Goal: Task Accomplishment & Management: Manage account settings

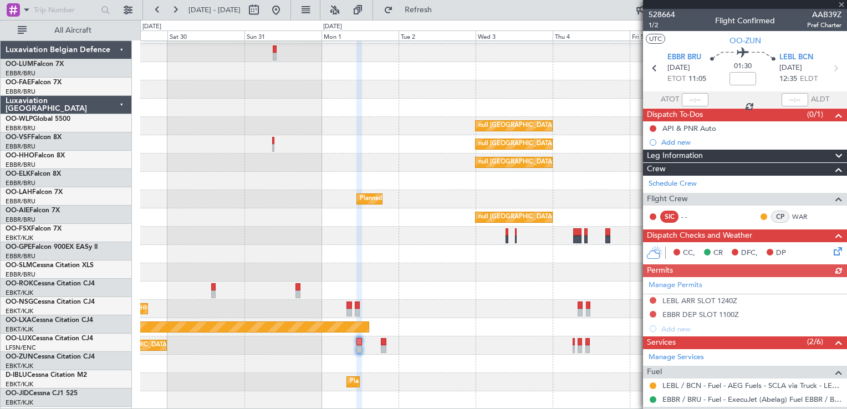
scroll to position [175, 0]
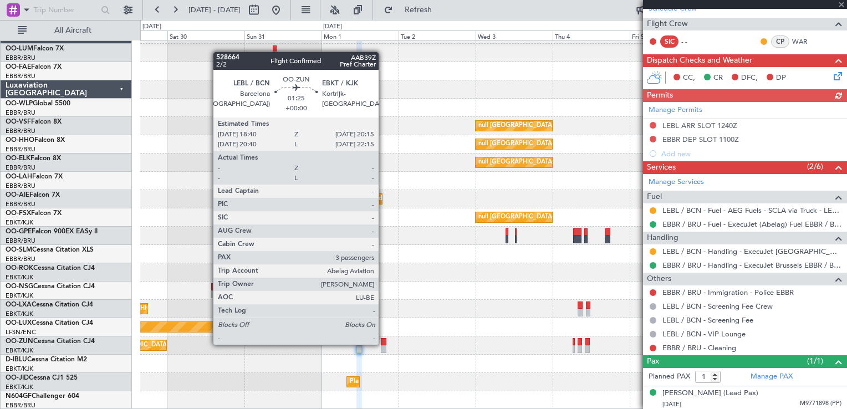
click at [383, 344] on div at bounding box center [384, 342] width 6 height 8
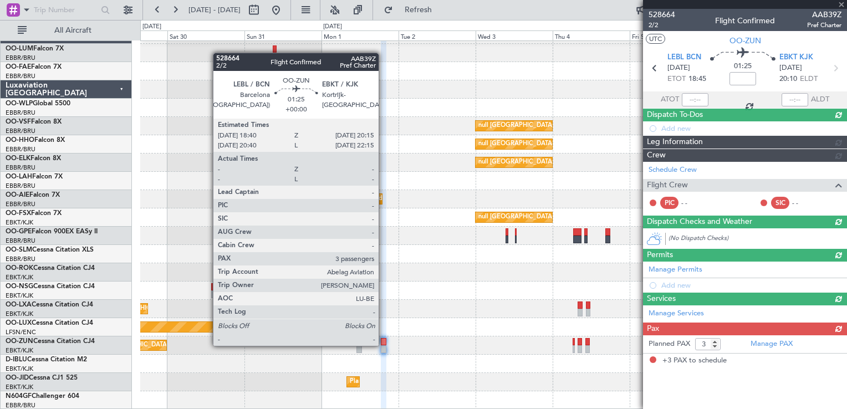
scroll to position [0, 0]
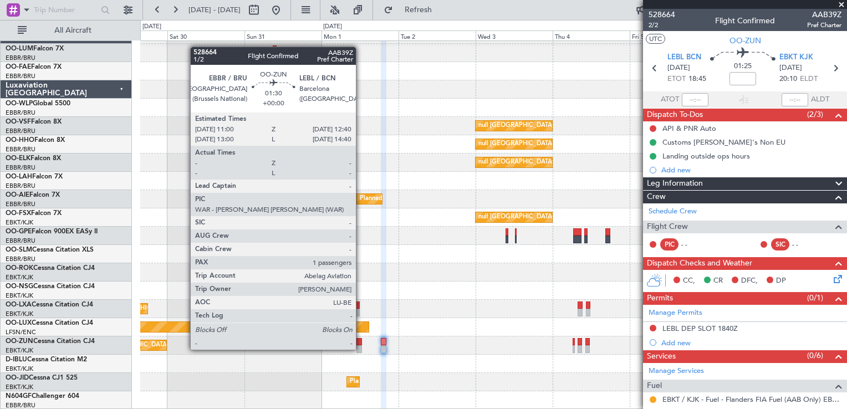
click at [361, 340] on div at bounding box center [359, 342] width 6 height 8
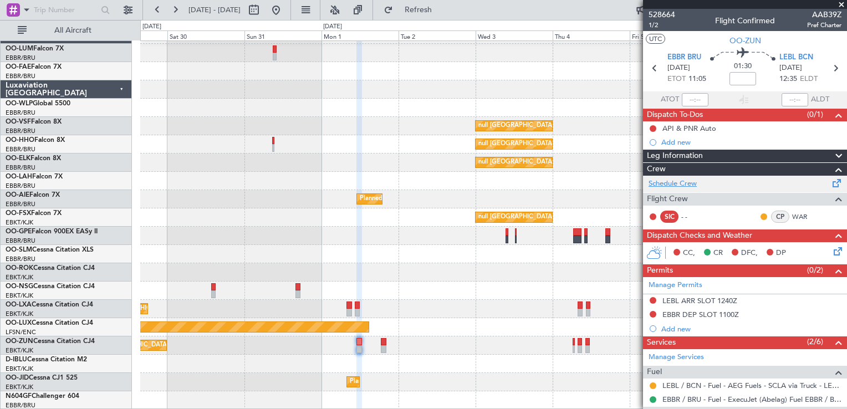
click at [679, 181] on link "Schedule Crew" at bounding box center [672, 183] width 48 height 11
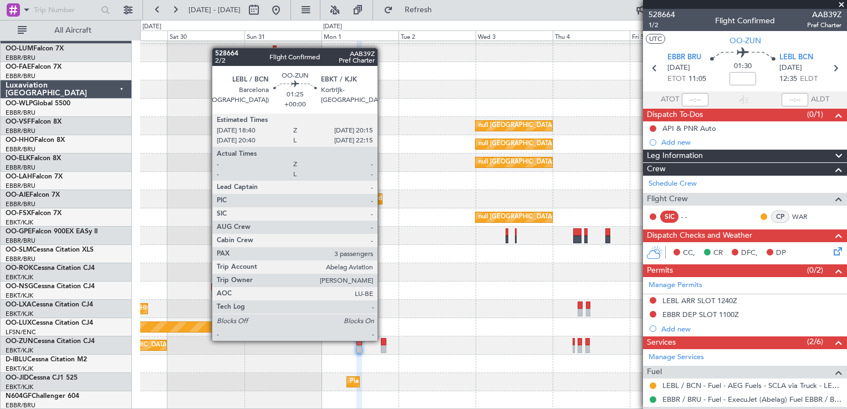
click at [383, 340] on div at bounding box center [384, 342] width 6 height 8
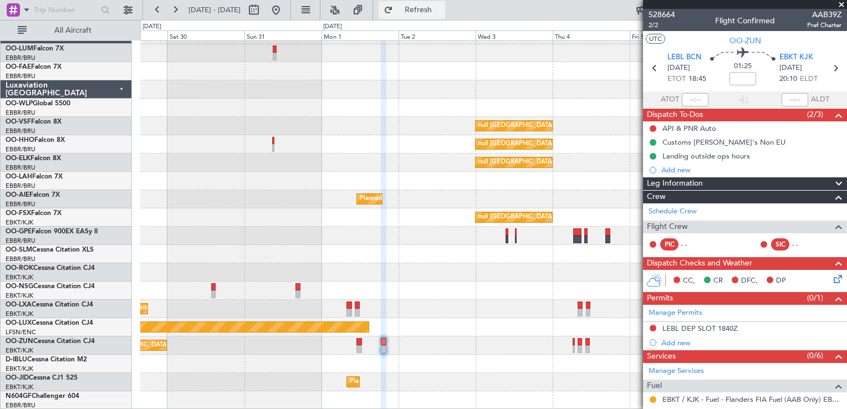
click at [442, 12] on span "Refresh" at bounding box center [418, 10] width 47 height 8
click at [840, 3] on span at bounding box center [841, 5] width 11 height 10
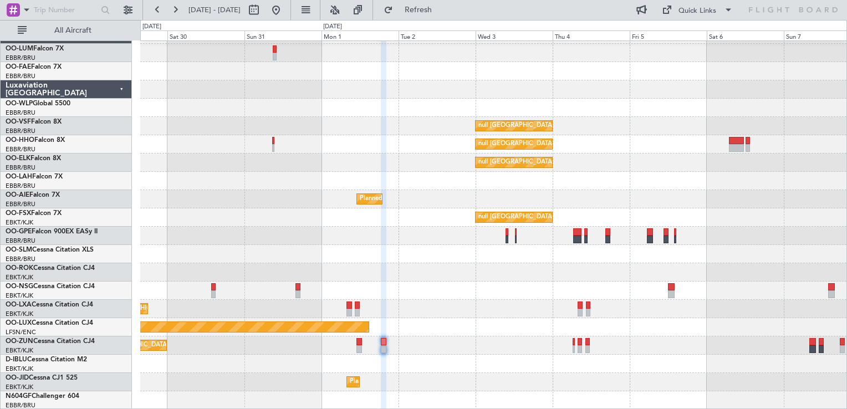
type input "0"
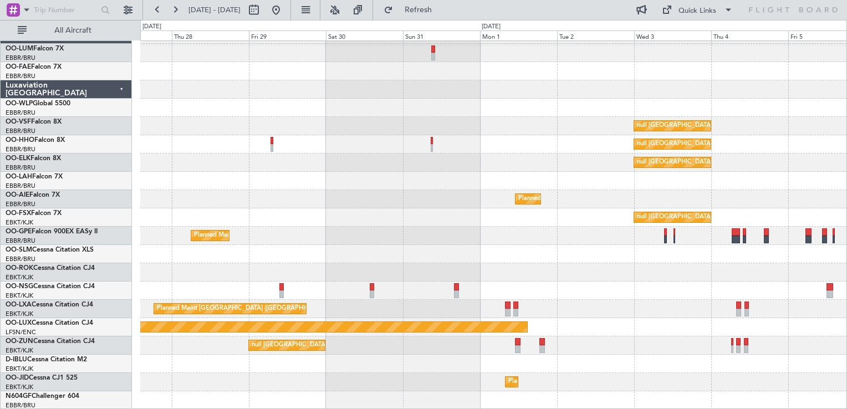
click at [554, 318] on div "null Brussels (Brussels National) null Brussels (Brussels National) null Brusse…" at bounding box center [493, 217] width 706 height 384
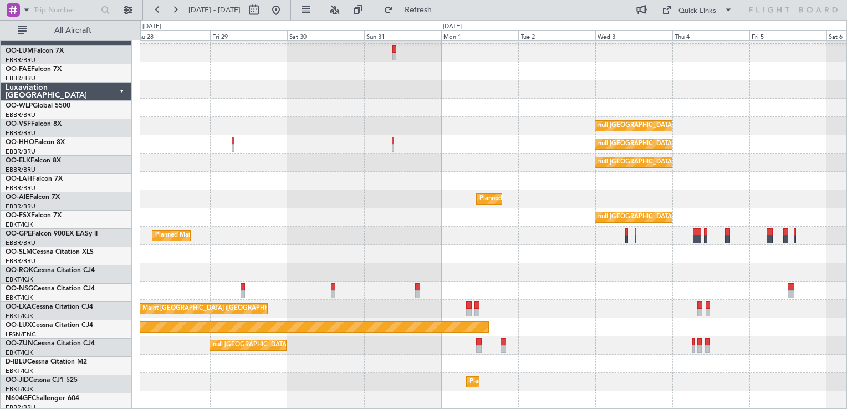
scroll to position [16, 0]
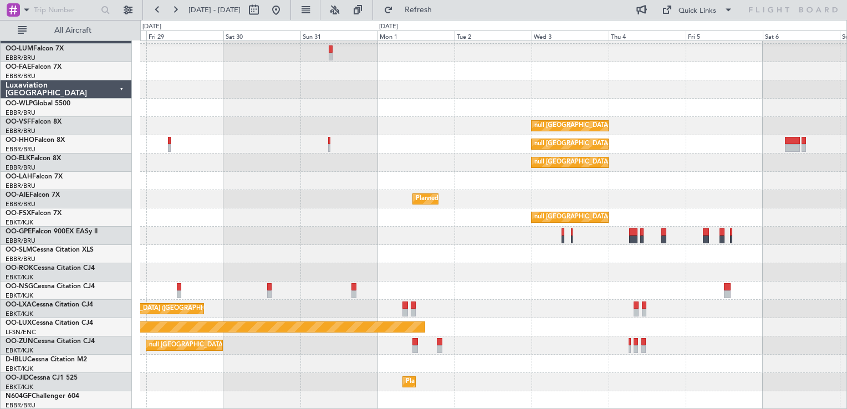
click at [475, 242] on div "null Brussels (Brussels National) null Brussels (Brussels National) null Brusse…" at bounding box center [493, 217] width 706 height 384
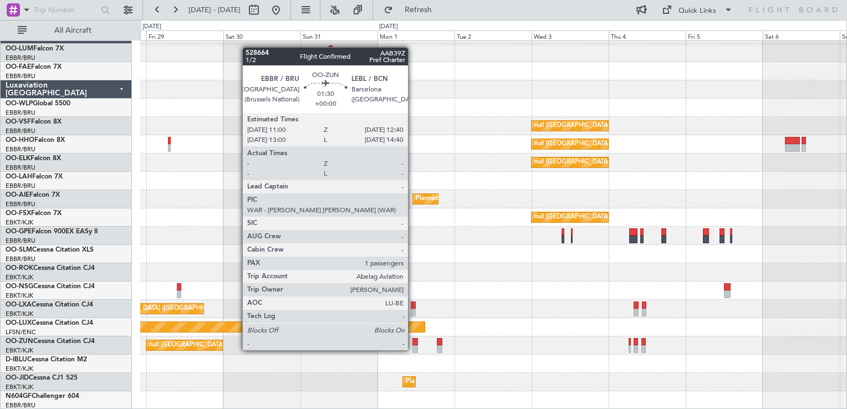
click at [413, 340] on div at bounding box center [415, 342] width 6 height 8
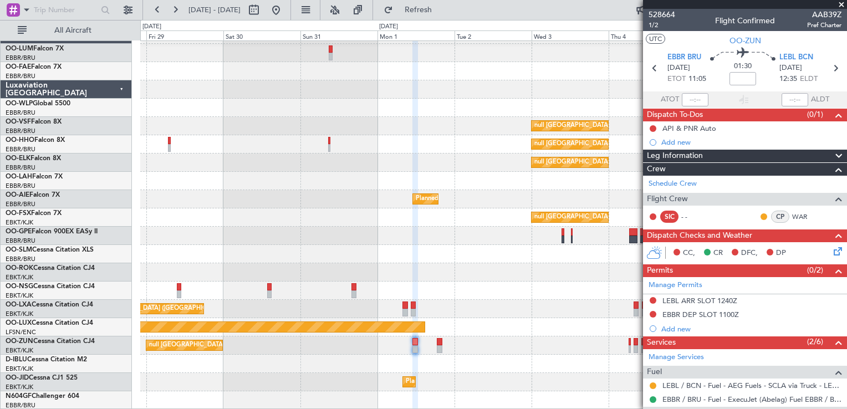
click at [838, 4] on span at bounding box center [841, 5] width 11 height 10
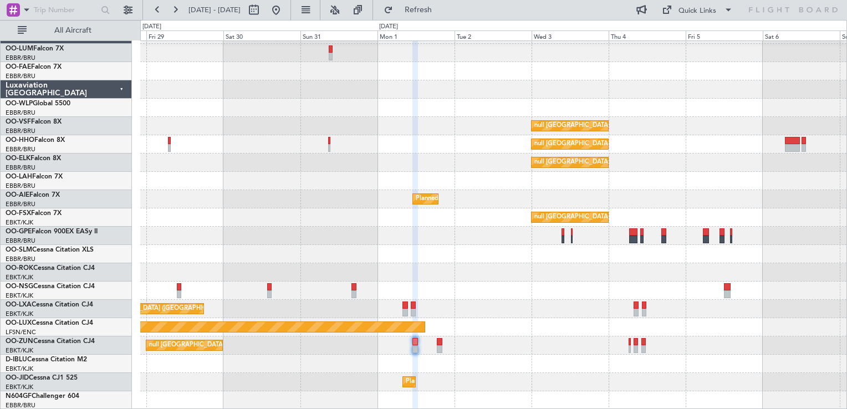
type input "0"
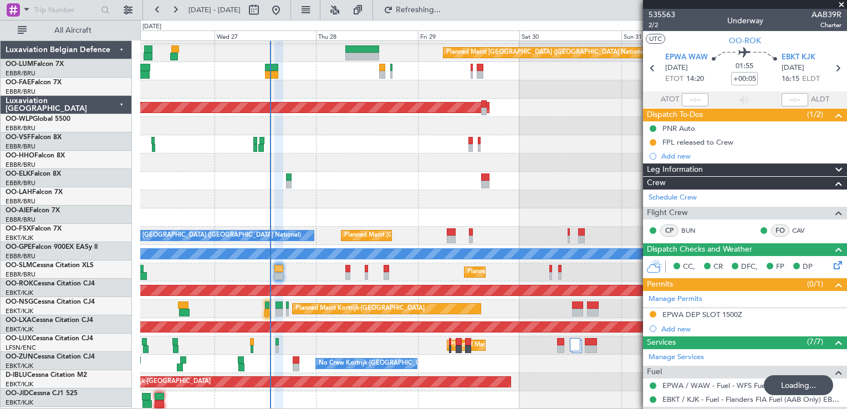
scroll to position [236, 0]
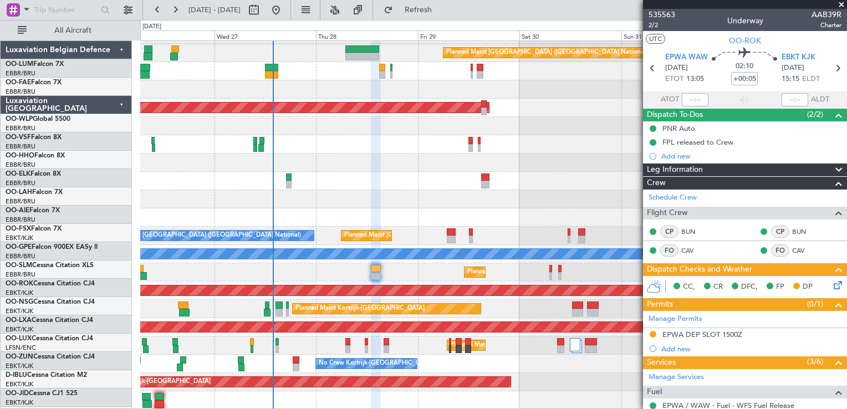
scroll to position [256, 0]
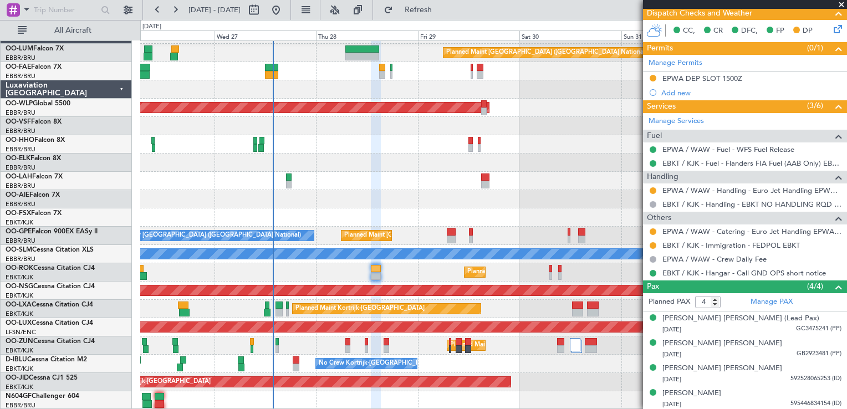
click at [842, 6] on span at bounding box center [841, 5] width 11 height 10
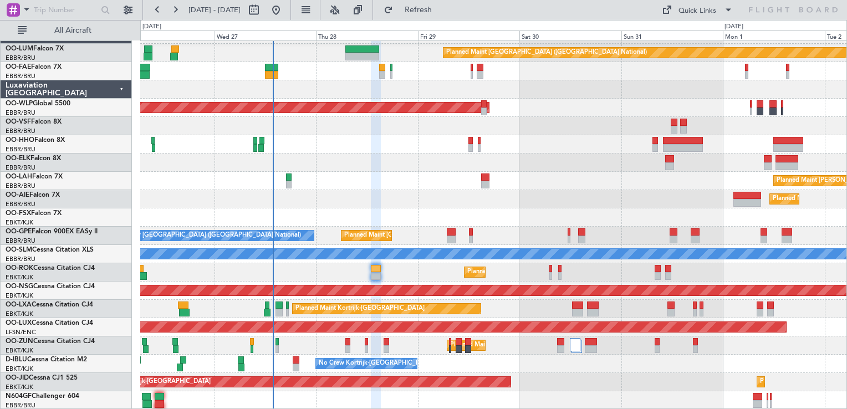
type input "0"
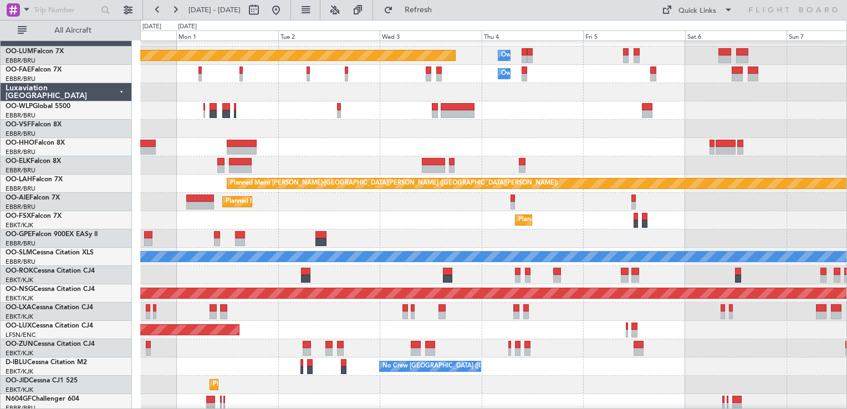
scroll to position [16, 0]
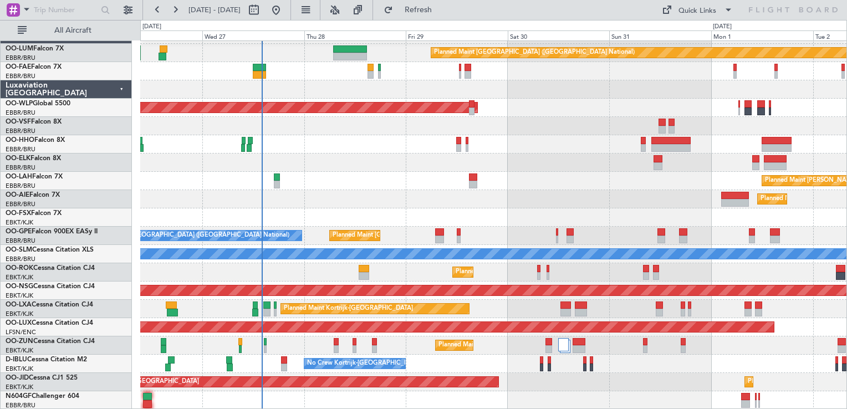
click at [798, 186] on div "Planned Maint [GEOGRAPHIC_DATA] ([GEOGRAPHIC_DATA] National) Planned Maint [GEO…" at bounding box center [493, 217] width 706 height 384
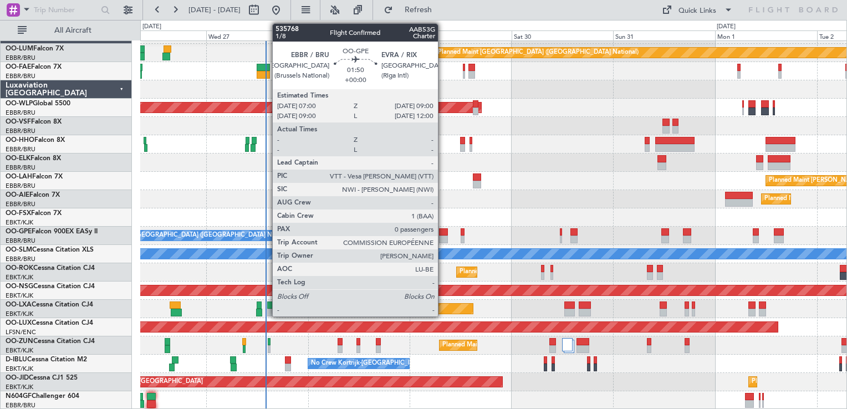
click at [443, 236] on div at bounding box center [443, 240] width 9 height 8
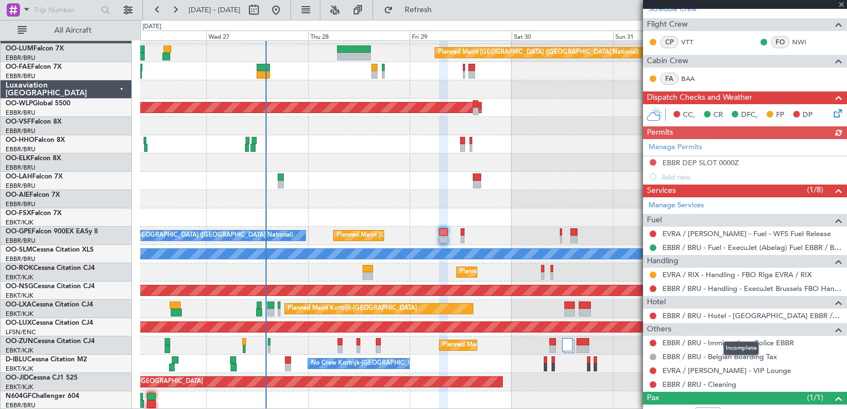
scroll to position [197, 0]
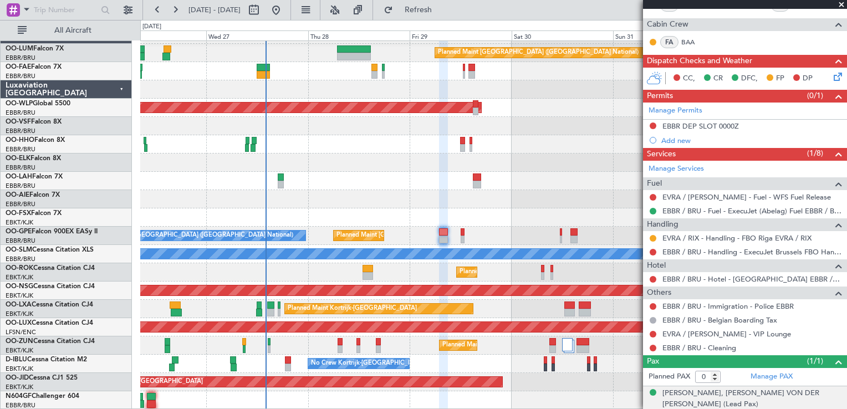
click at [796, 408] on span "C4J6PXZR6 (PP)" at bounding box center [818, 414] width 45 height 9
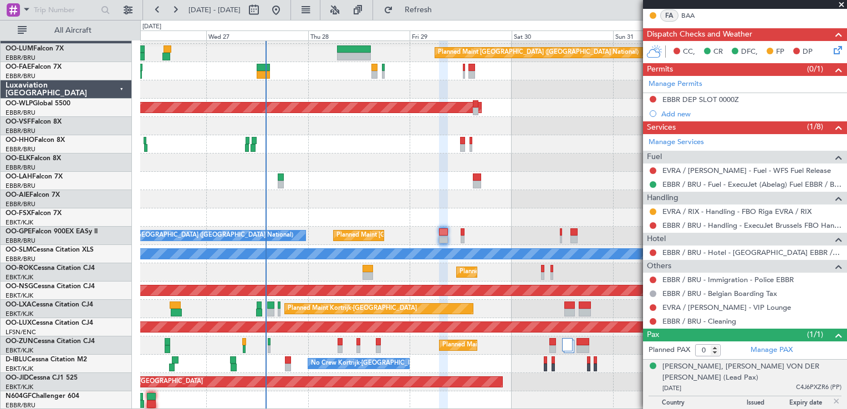
drag, startPoint x: 692, startPoint y: 365, endPoint x: 680, endPoint y: 372, distance: 13.5
click at [680, 384] on span "[DATE]" at bounding box center [671, 388] width 19 height 8
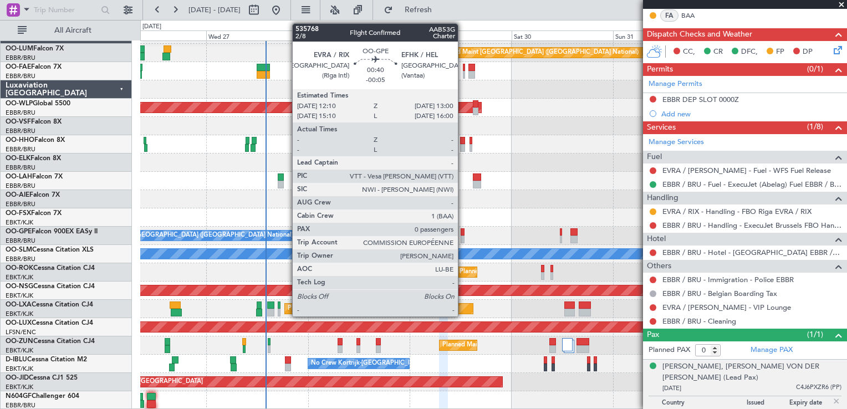
click at [463, 234] on div at bounding box center [463, 232] width 4 height 8
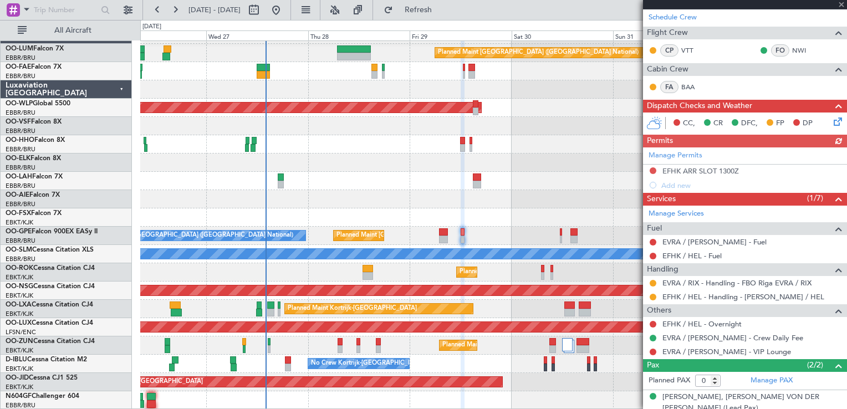
scroll to position [195, 0]
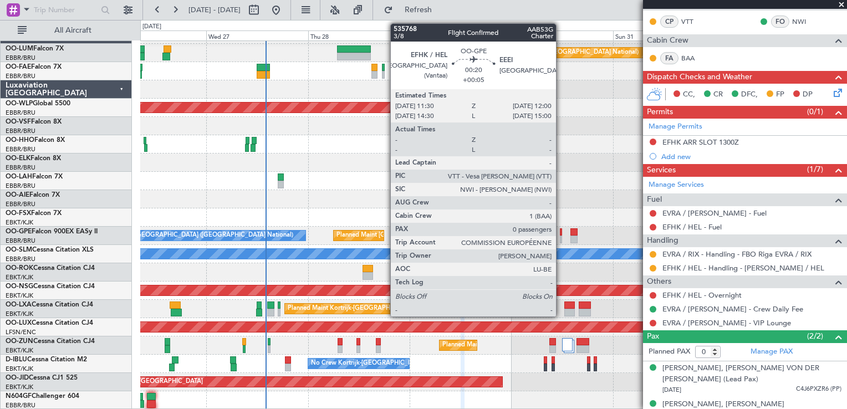
click at [561, 236] on div at bounding box center [561, 240] width 2 height 8
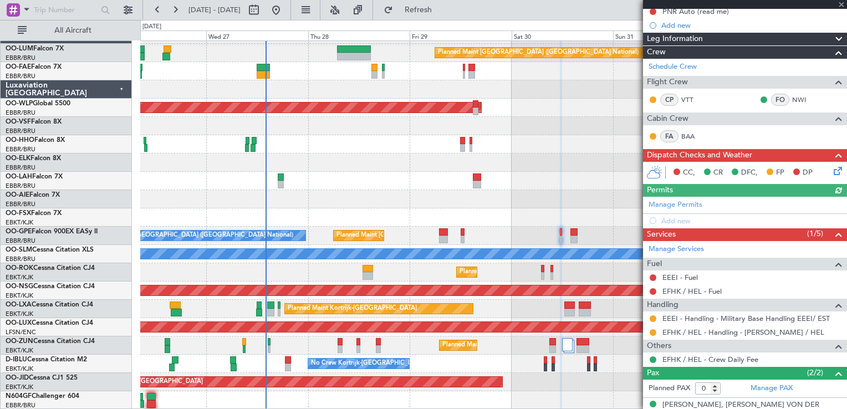
scroll to position [154, 0]
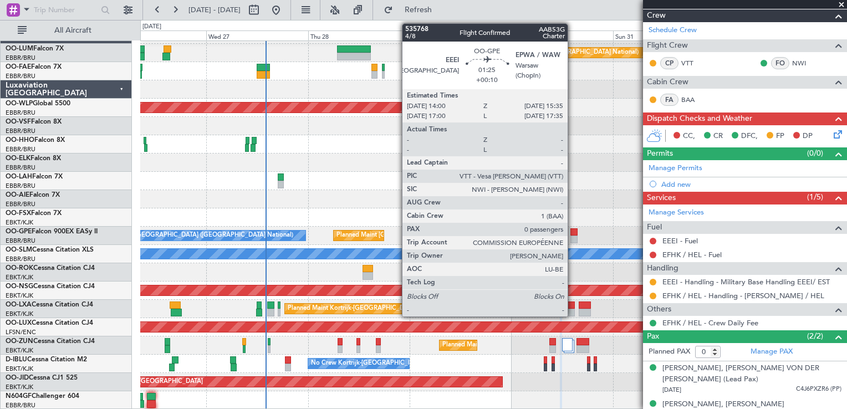
click at [572, 233] on div at bounding box center [573, 232] width 7 height 8
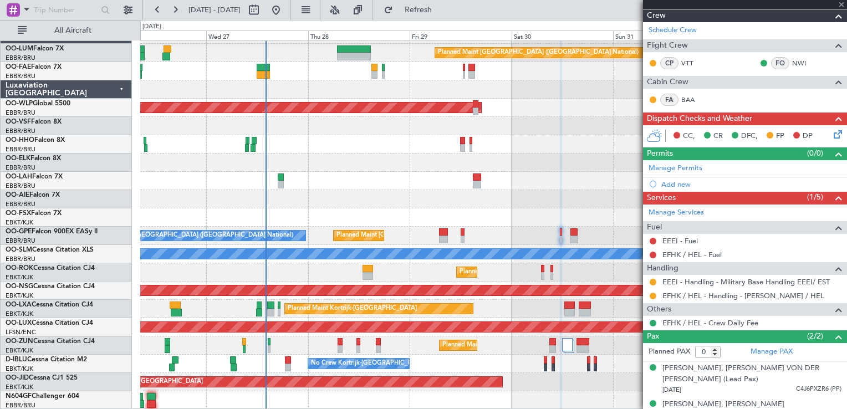
type input "+00:10"
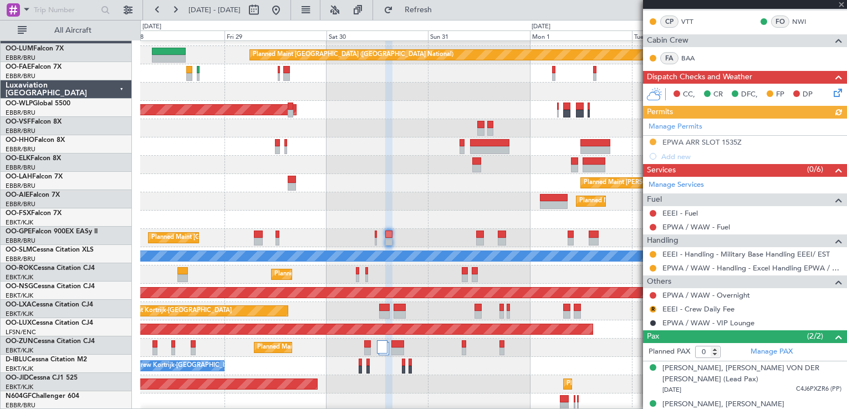
scroll to position [13, 0]
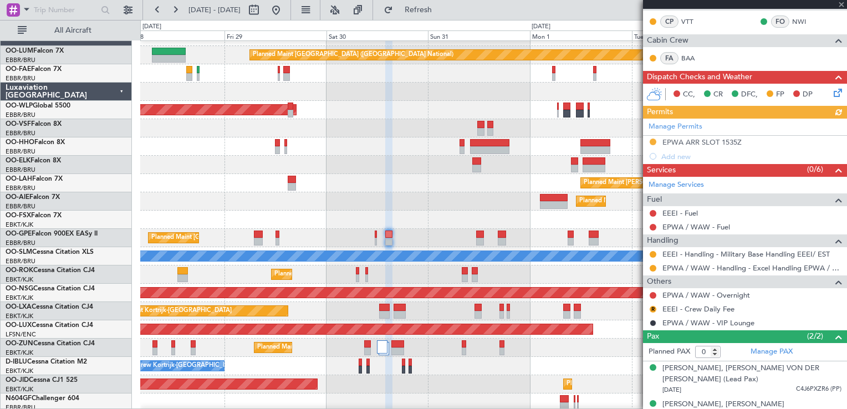
click at [429, 271] on div "Planned Maint Kortrijk-[GEOGRAPHIC_DATA]" at bounding box center [493, 274] width 706 height 18
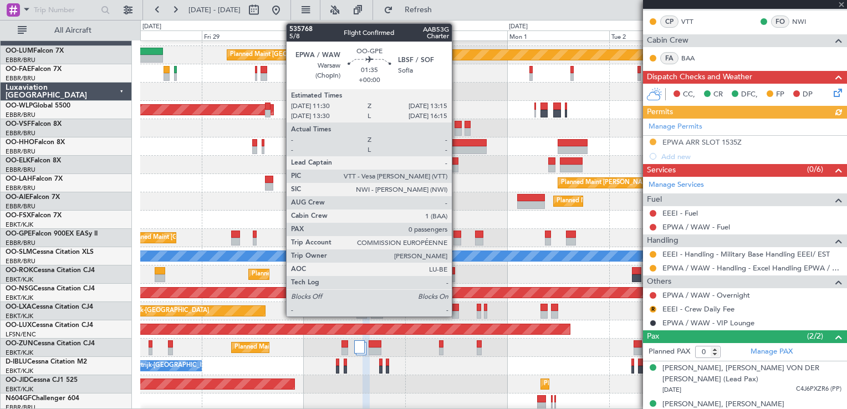
click at [457, 235] on div at bounding box center [457, 235] width 8 height 8
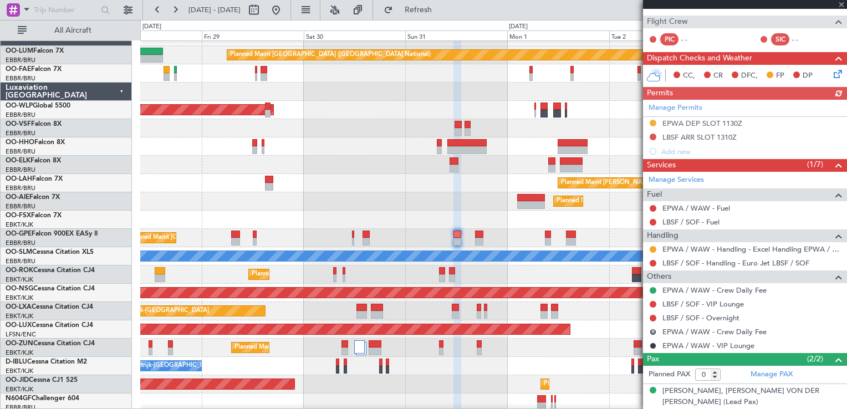
scroll to position [237, 0]
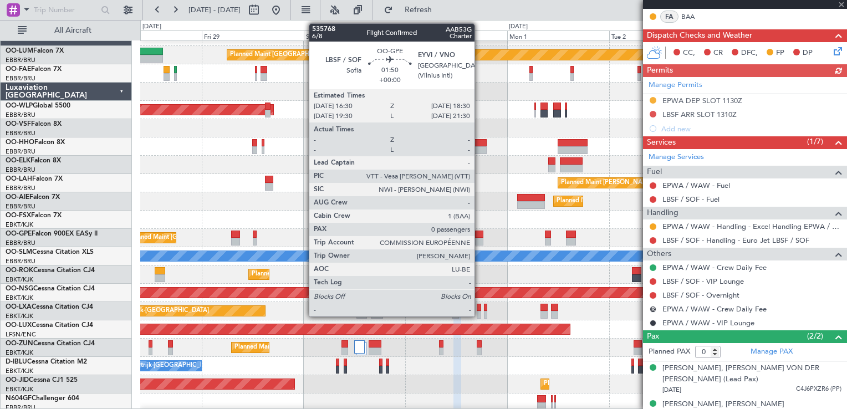
click at [479, 236] on div at bounding box center [479, 235] width 9 height 8
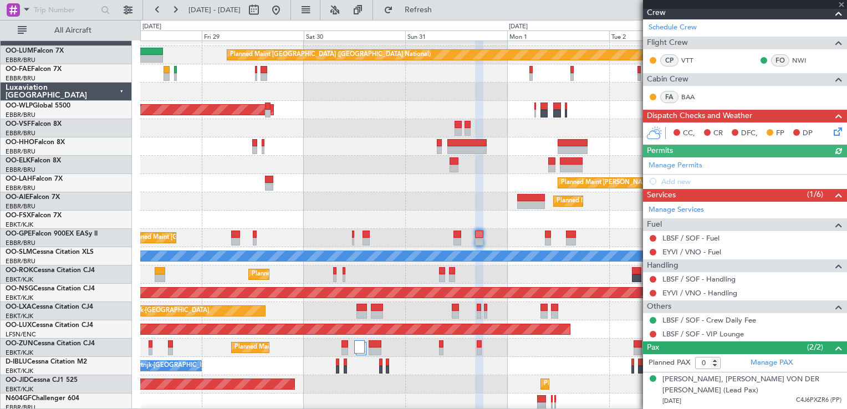
scroll to position [167, 0]
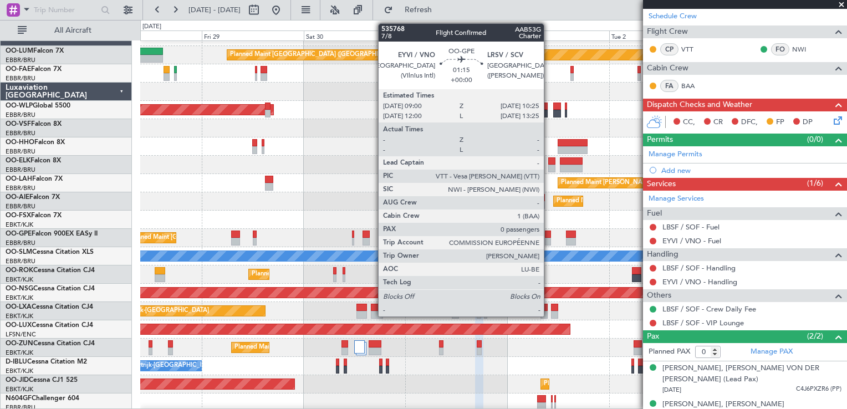
click at [548, 234] on div at bounding box center [548, 235] width 6 height 8
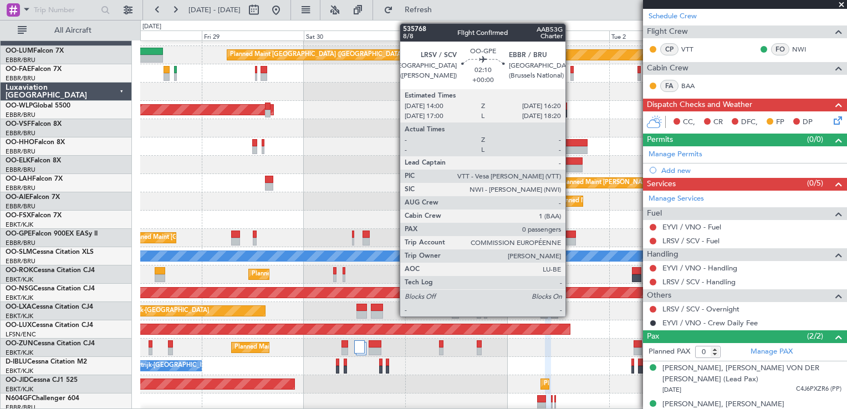
click at [570, 234] on div at bounding box center [571, 235] width 10 height 8
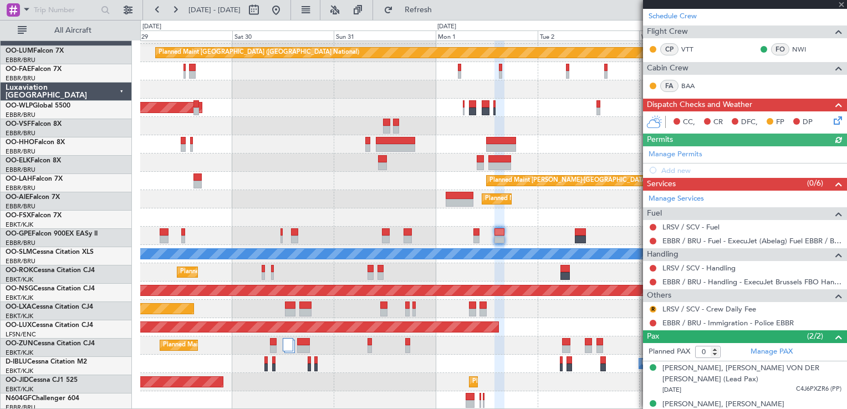
scroll to position [16, 0]
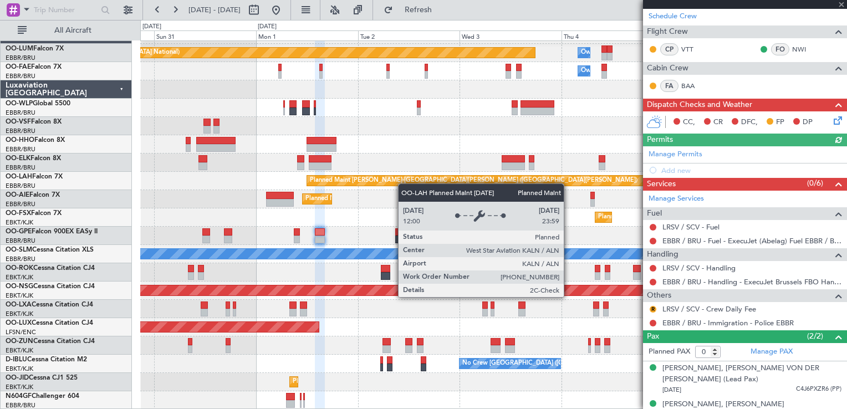
click at [355, 175] on div "Planned Maint [GEOGRAPHIC_DATA] ([GEOGRAPHIC_DATA] National) Owner [GEOGRAPHIC_…" at bounding box center [493, 217] width 706 height 384
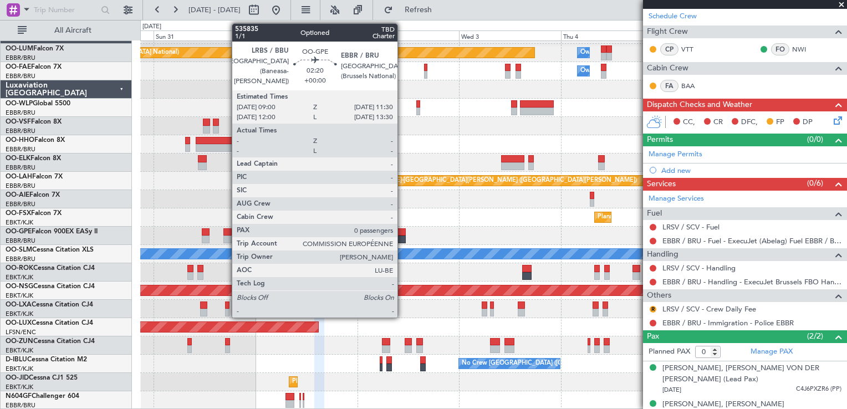
click at [402, 232] on div at bounding box center [400, 232] width 11 height 8
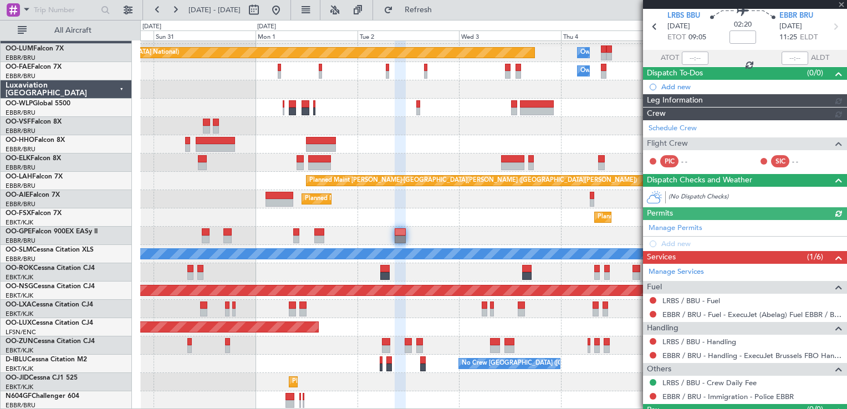
scroll to position [65, 0]
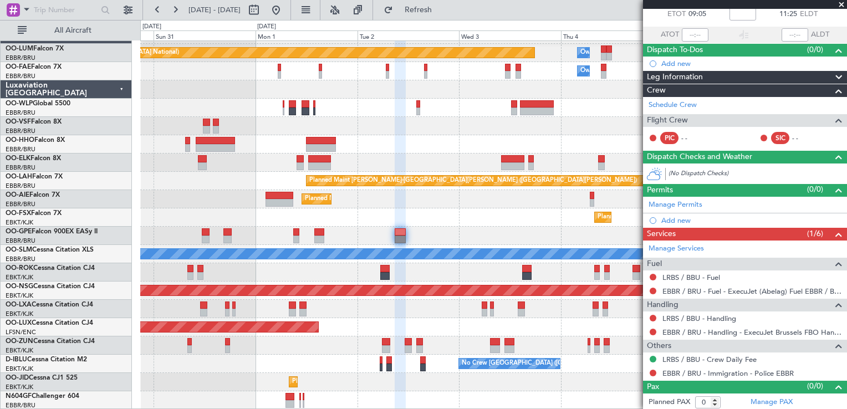
click at [840, 7] on span at bounding box center [841, 5] width 11 height 10
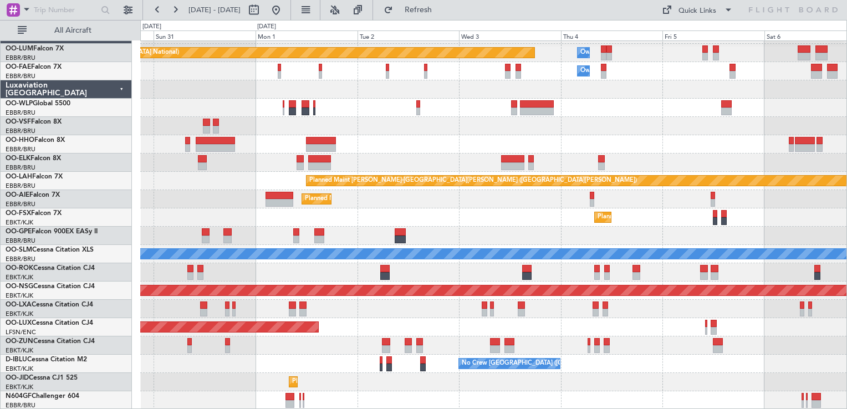
scroll to position [0, 0]
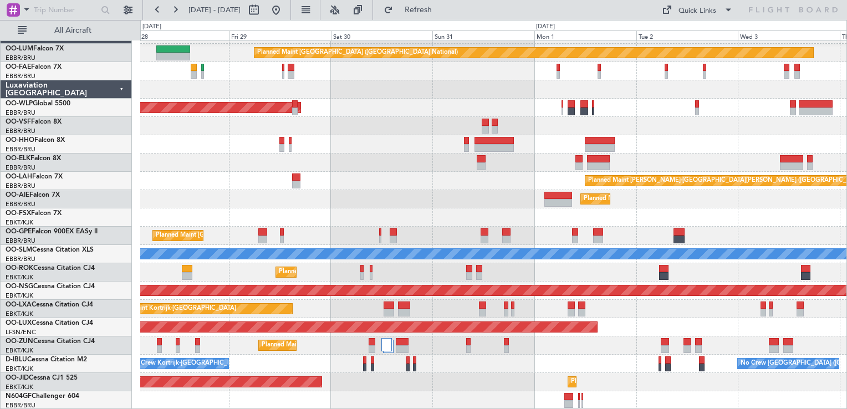
click at [823, 161] on div "Planned Maint [GEOGRAPHIC_DATA] ([GEOGRAPHIC_DATA] National) Owner [GEOGRAPHIC_…" at bounding box center [493, 217] width 706 height 384
